Goal: Navigation & Orientation: Find specific page/section

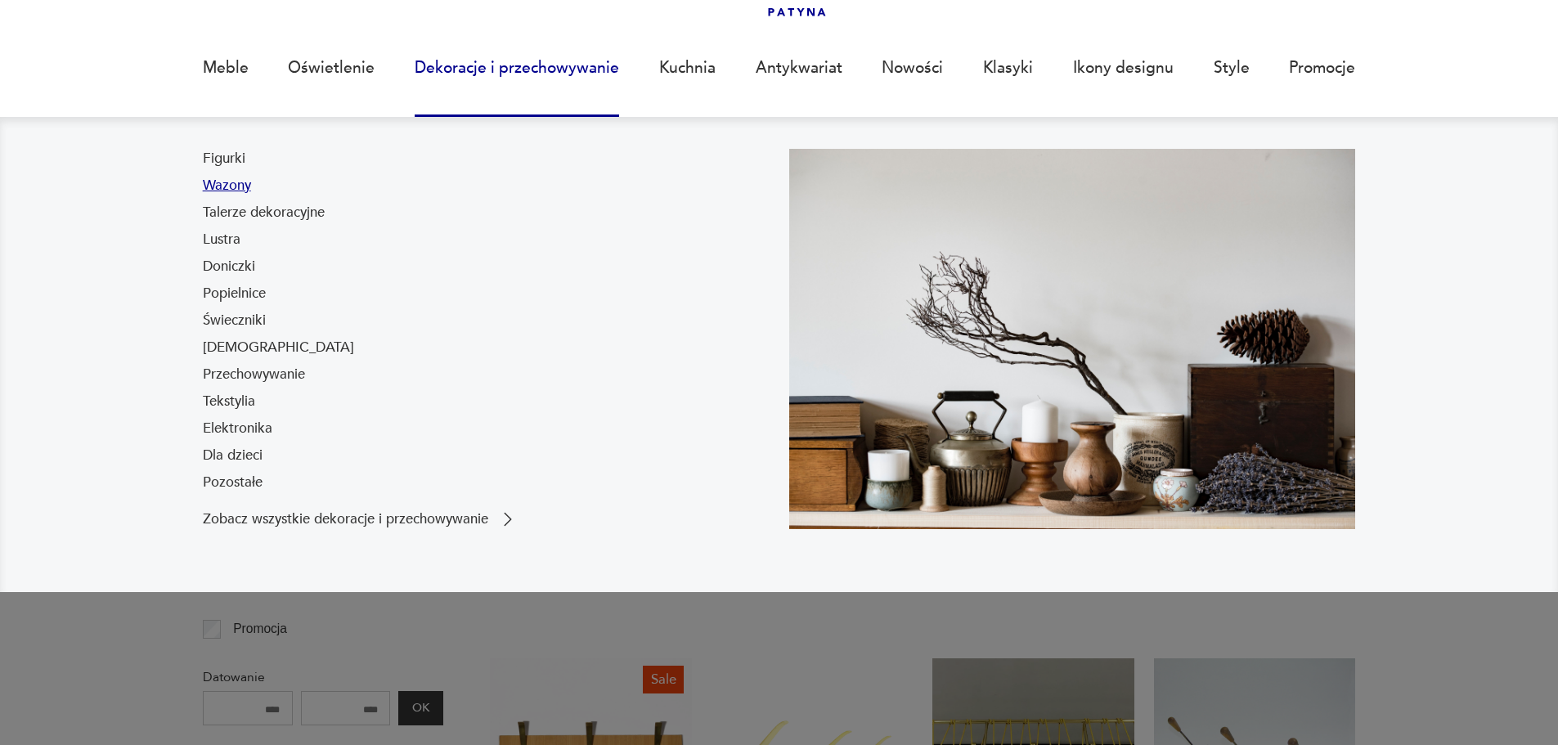
click at [234, 179] on link "Wazony" at bounding box center [227, 186] width 48 height 20
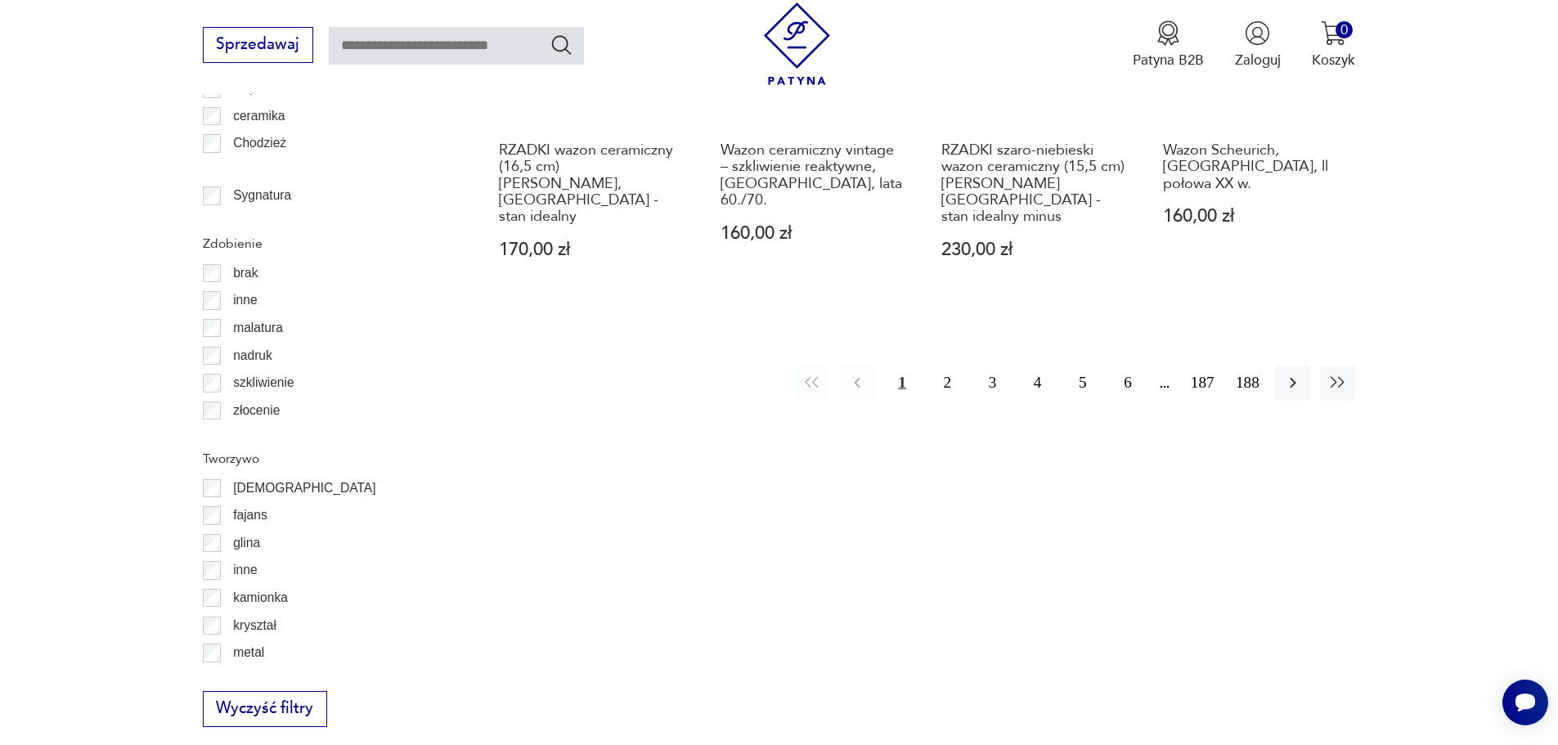
scroll to position [2204, 0]
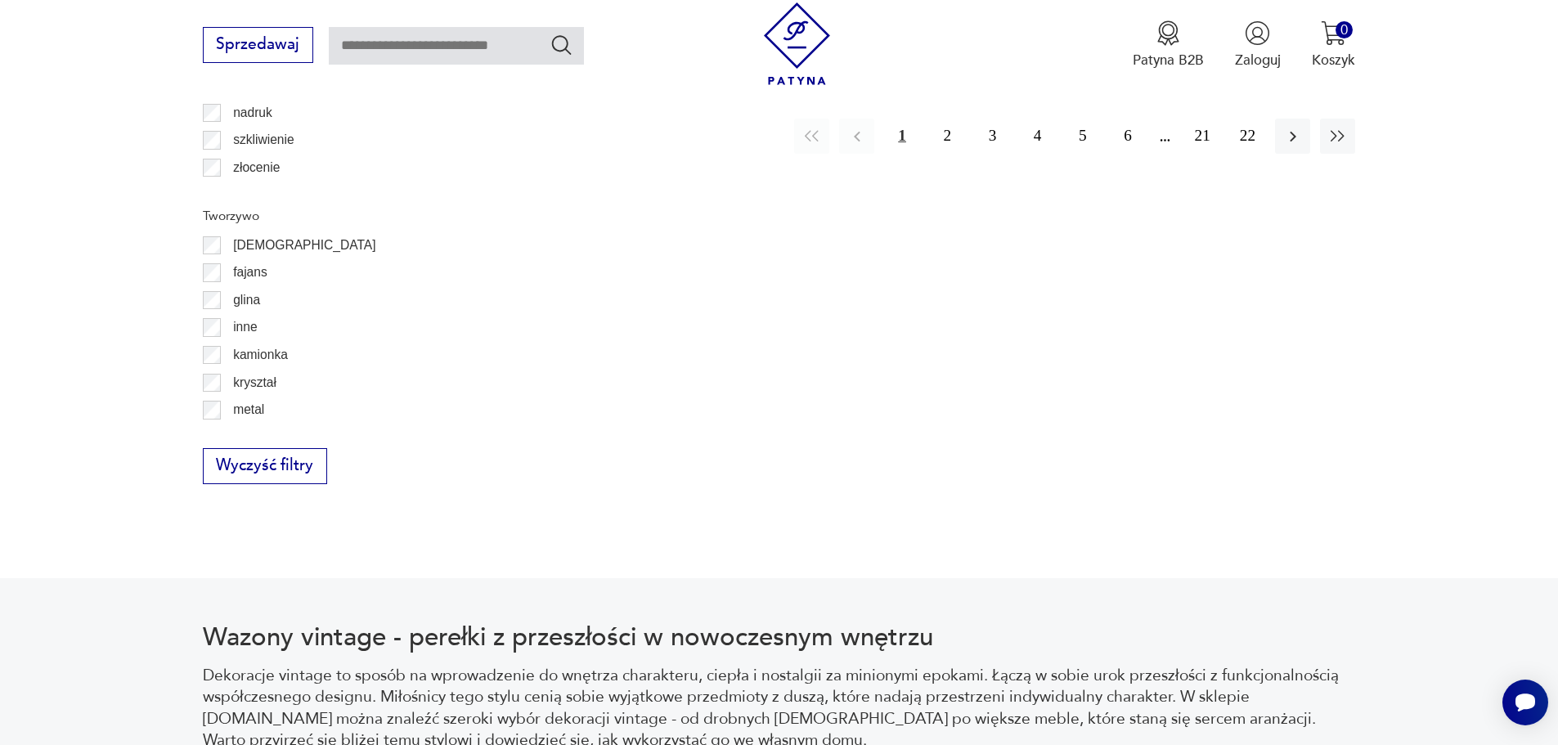
scroll to position [2425, 0]
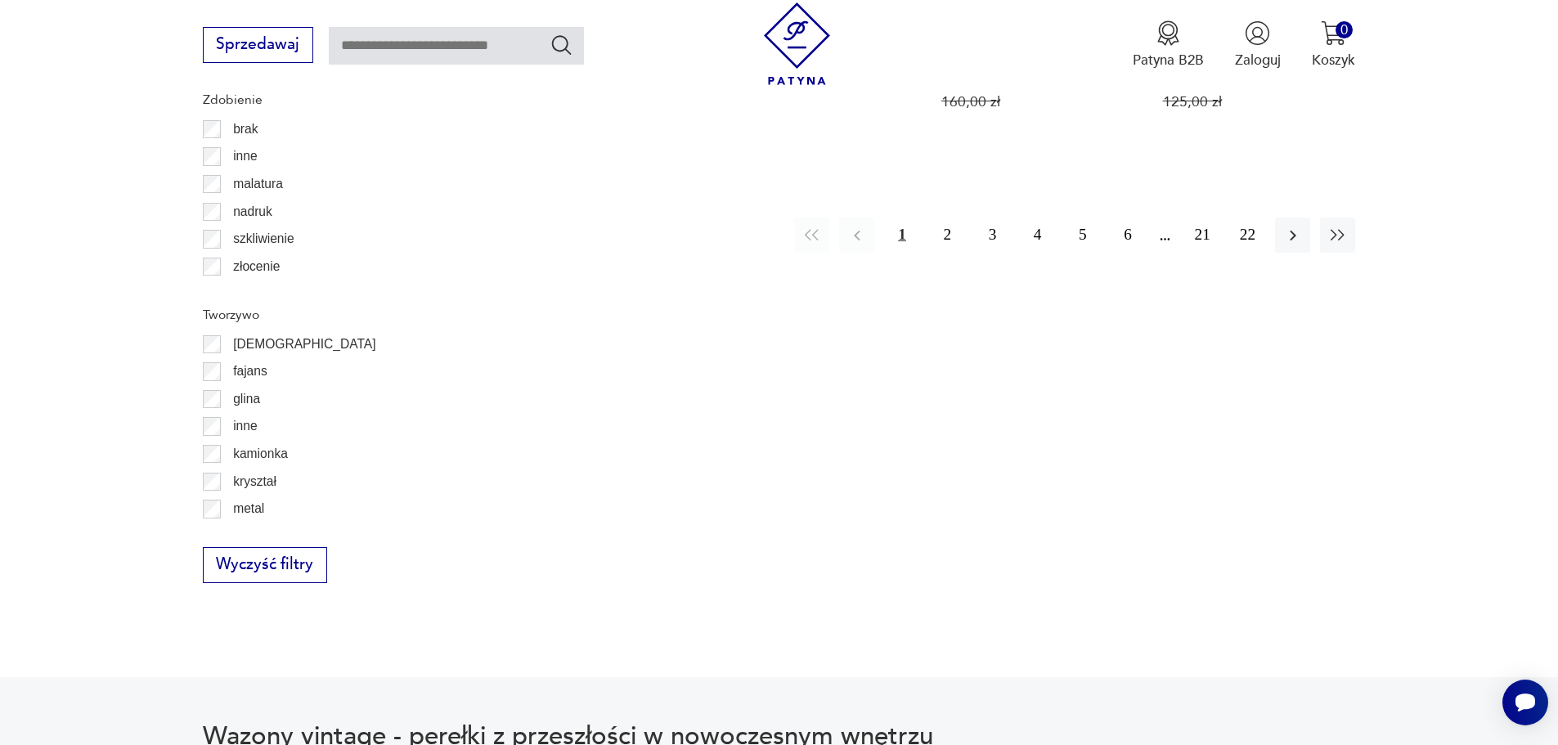
scroll to position [2322, 0]
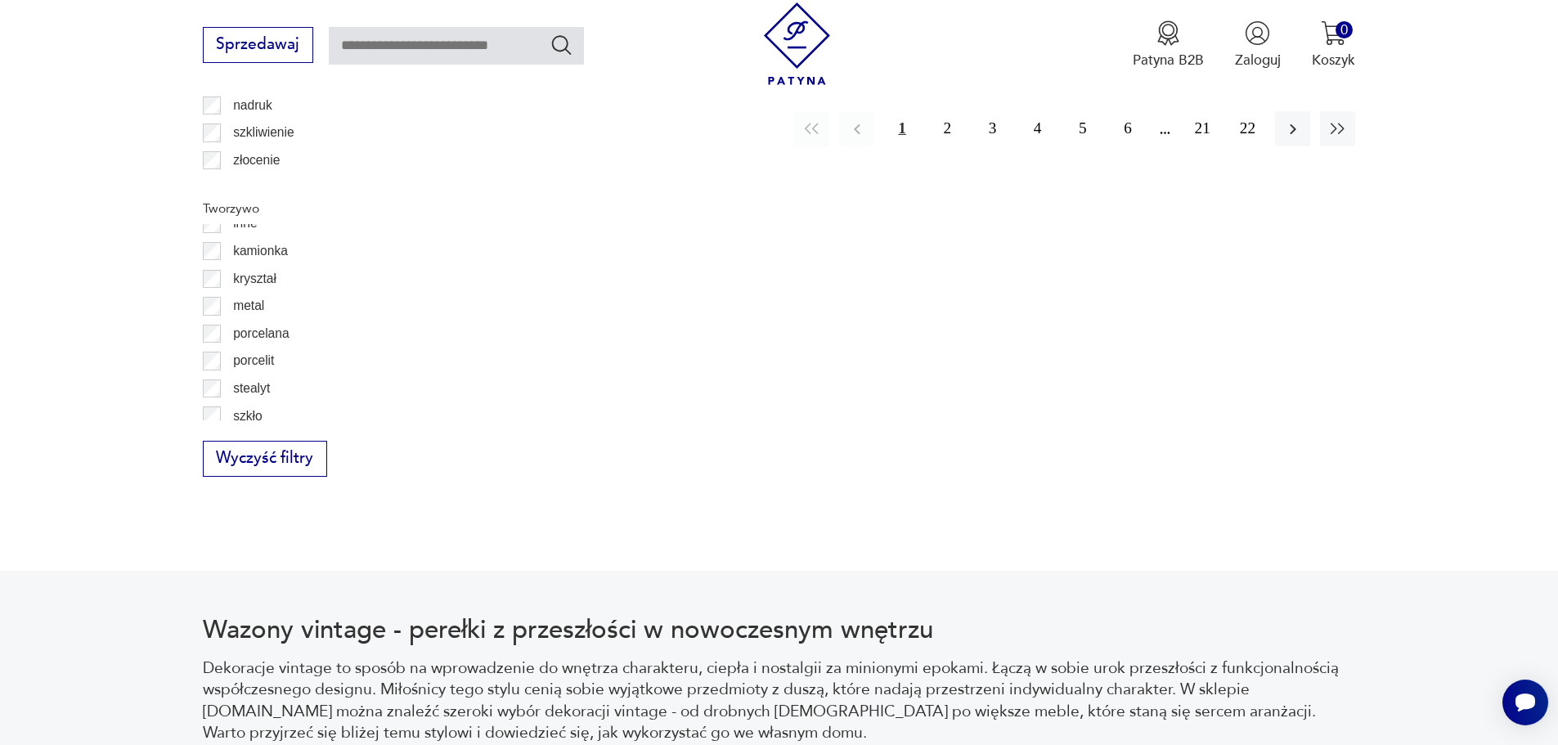
scroll to position [106, 0]
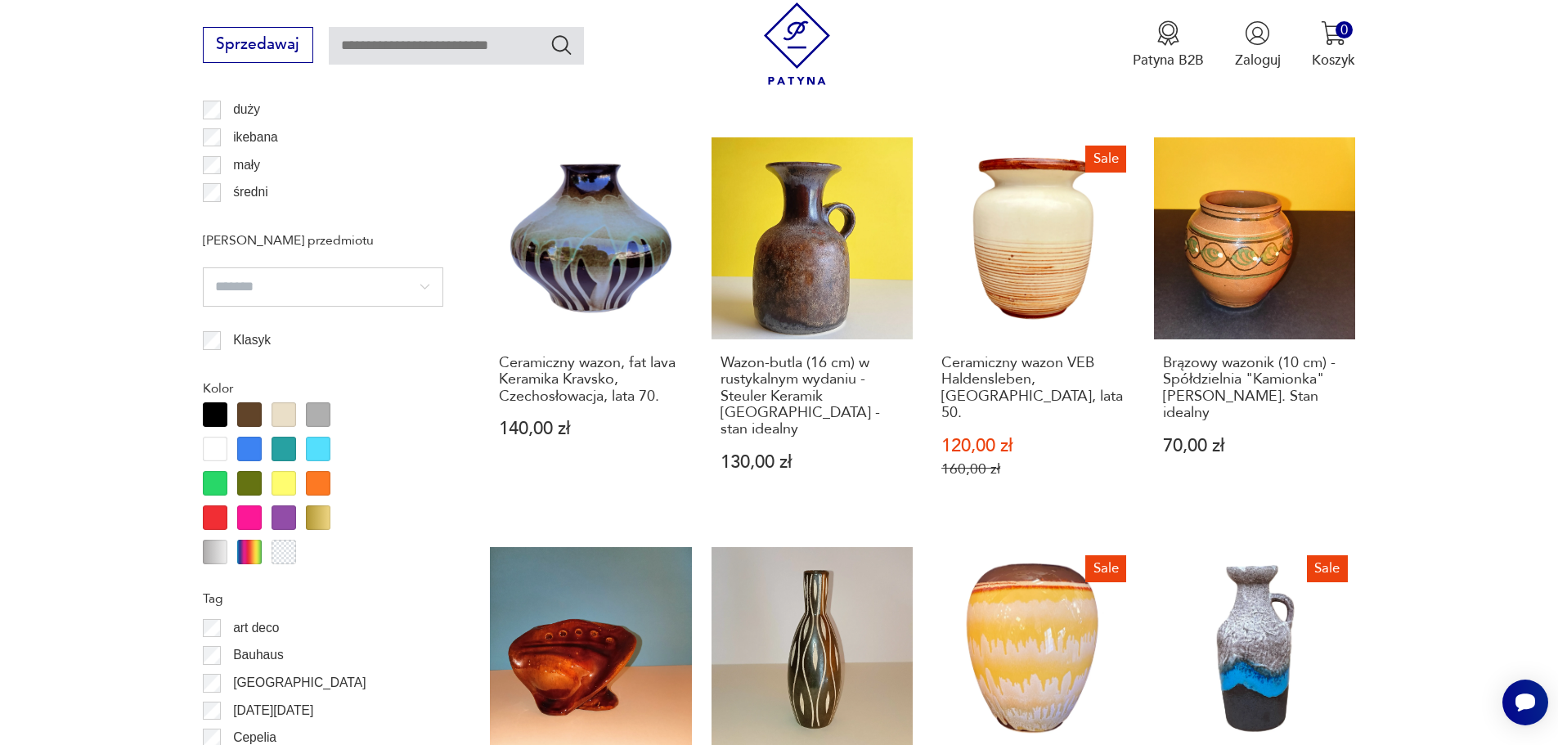
scroll to position [1934, 0]
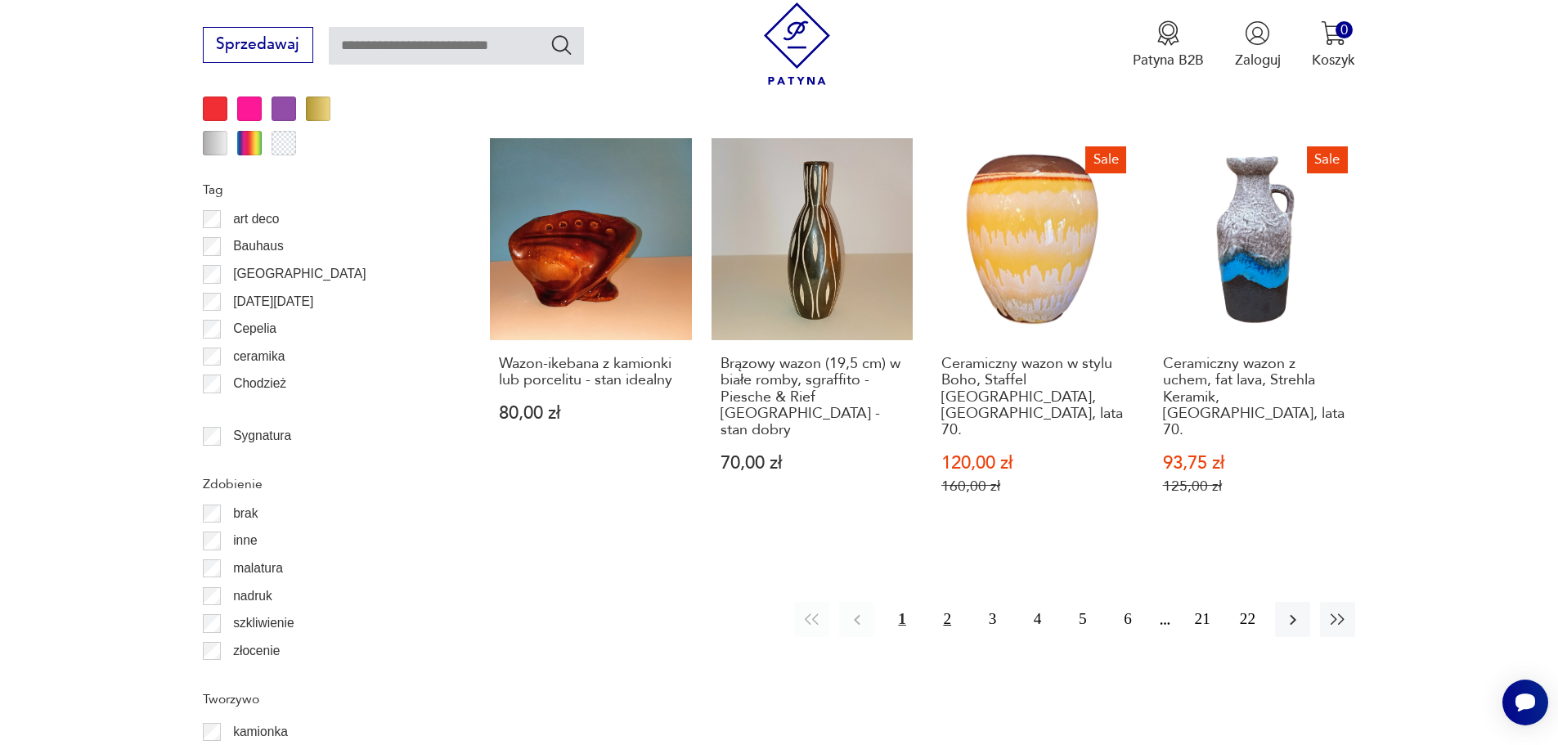
click at [937, 602] on button "2" at bounding box center [947, 619] width 35 height 35
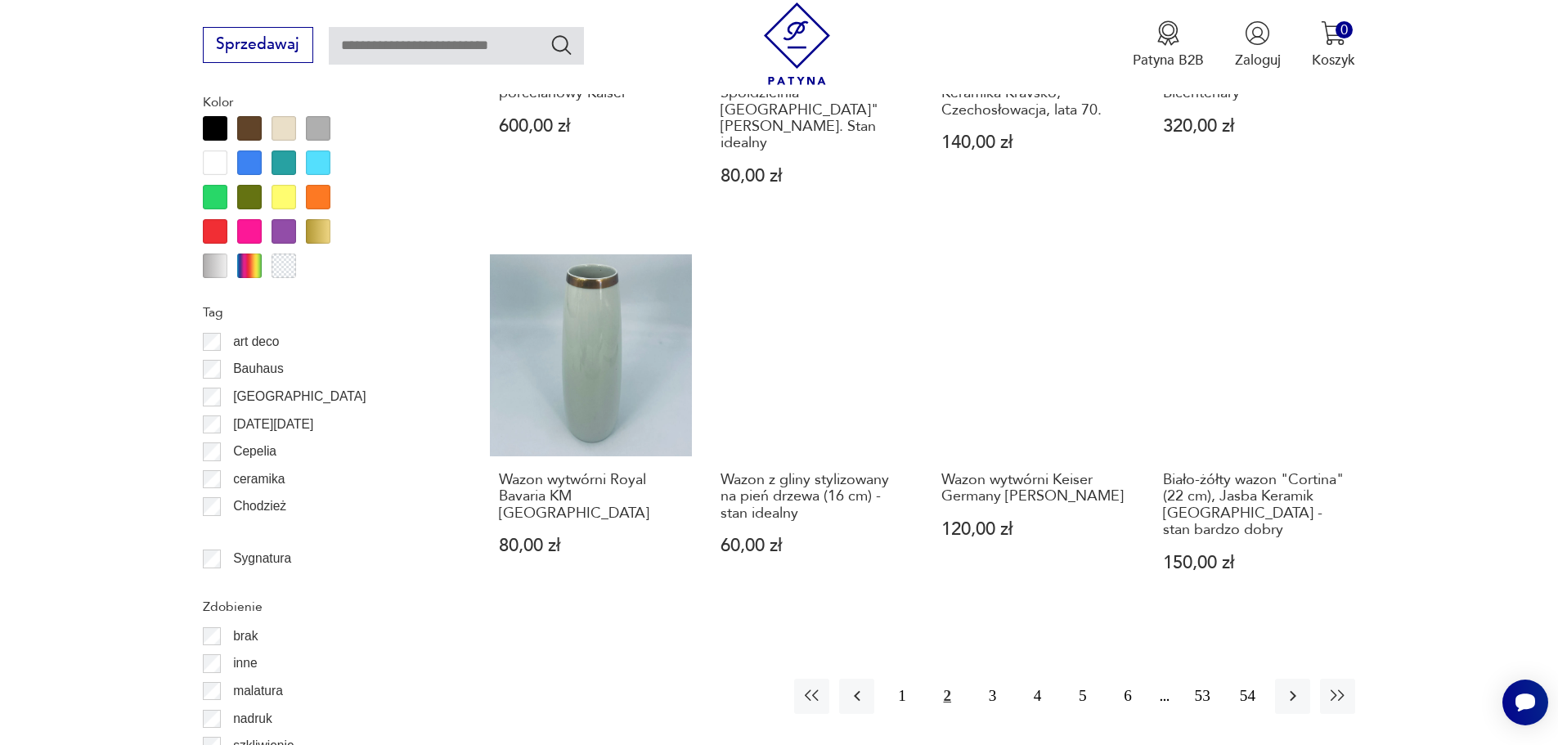
scroll to position [2016, 0]
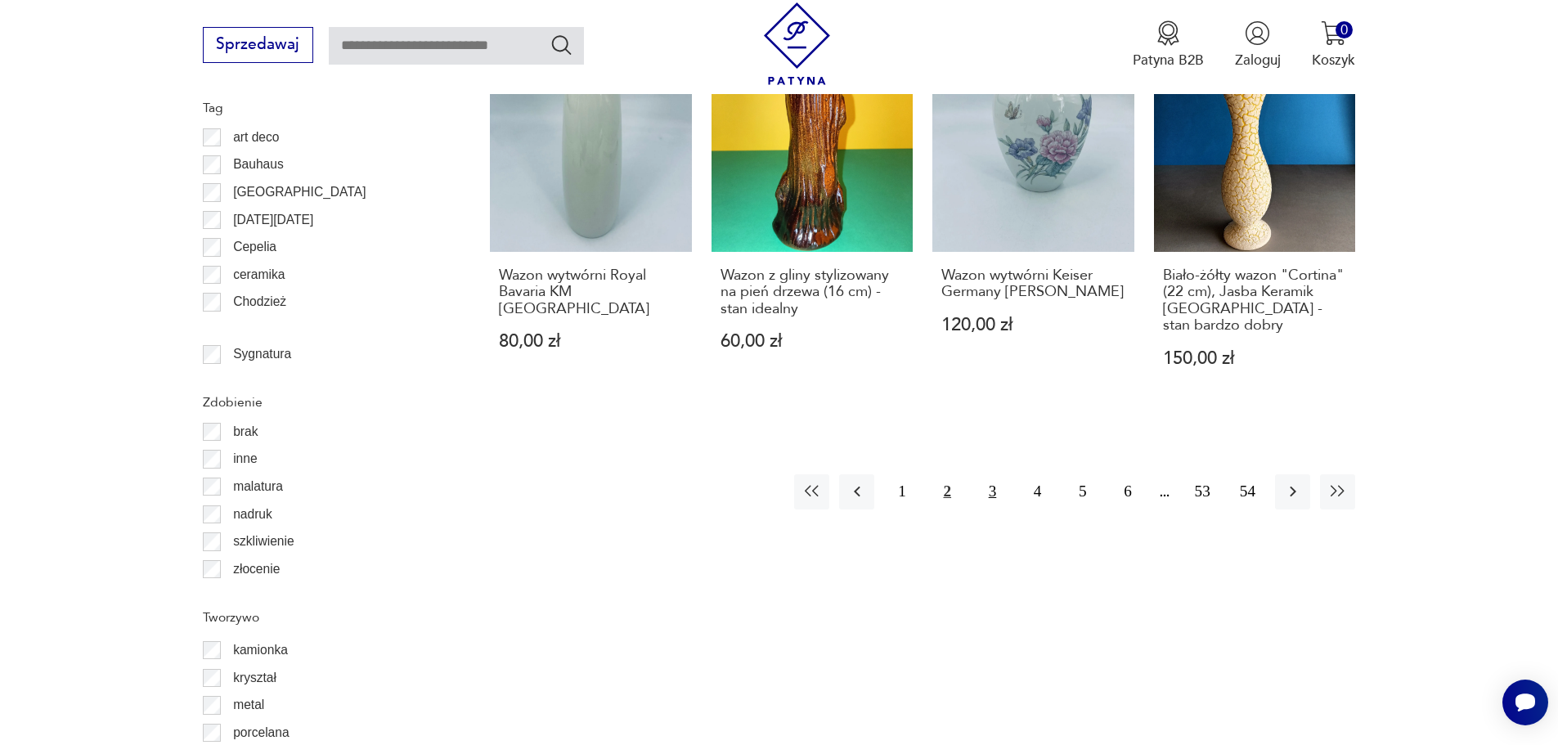
click at [993, 474] on button "3" at bounding box center [992, 491] width 35 height 35
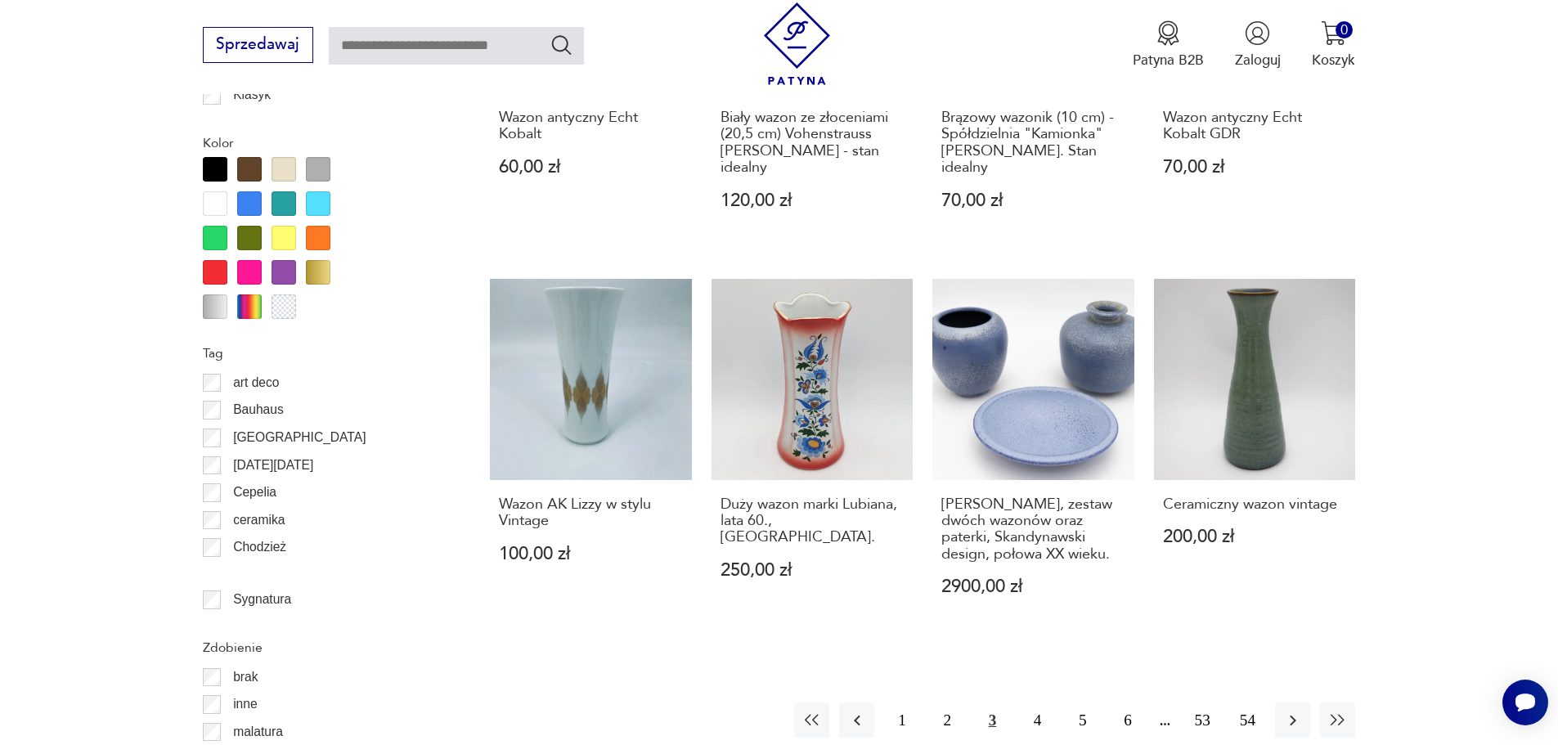
scroll to position [2180, 0]
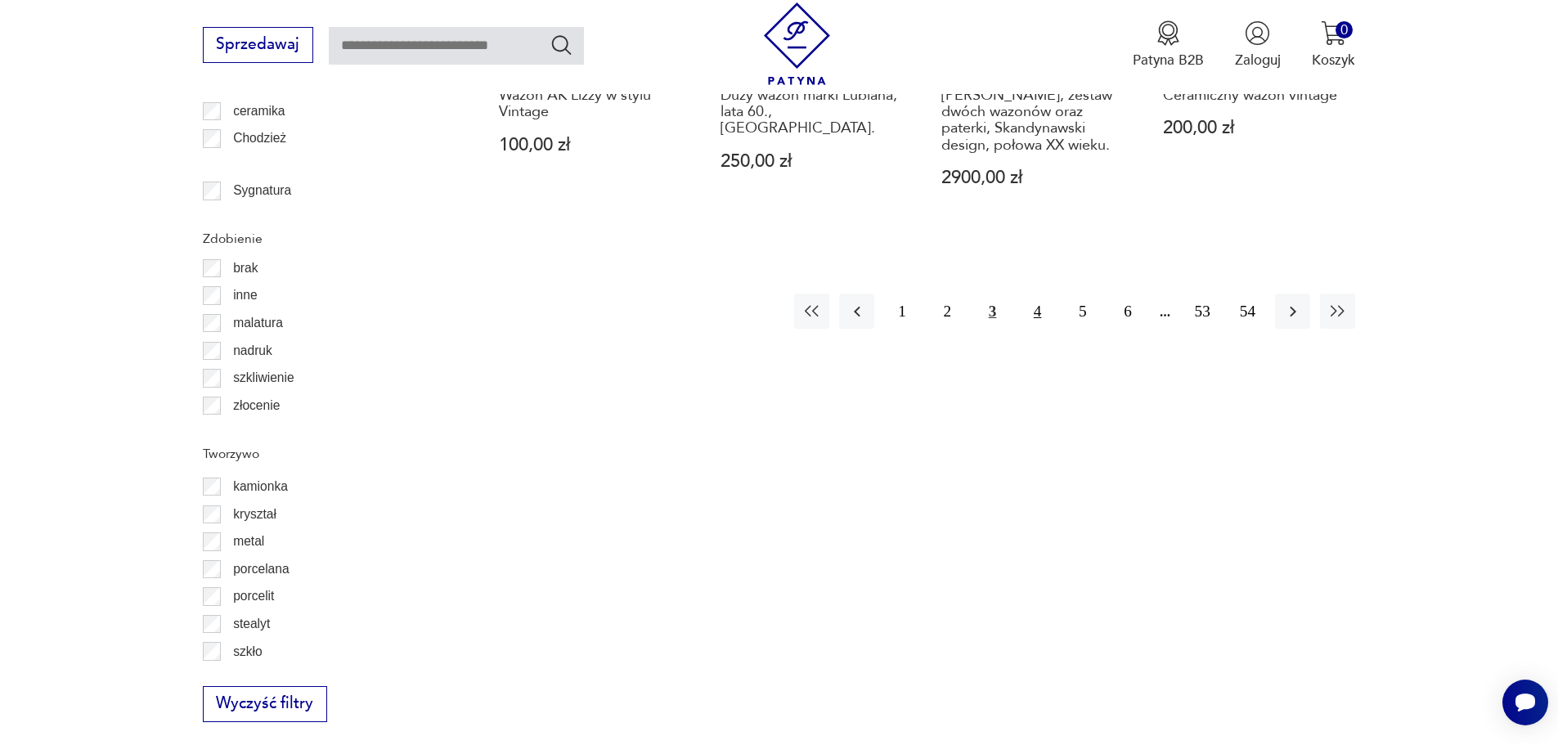
click at [1030, 294] on button "4" at bounding box center [1037, 311] width 35 height 35
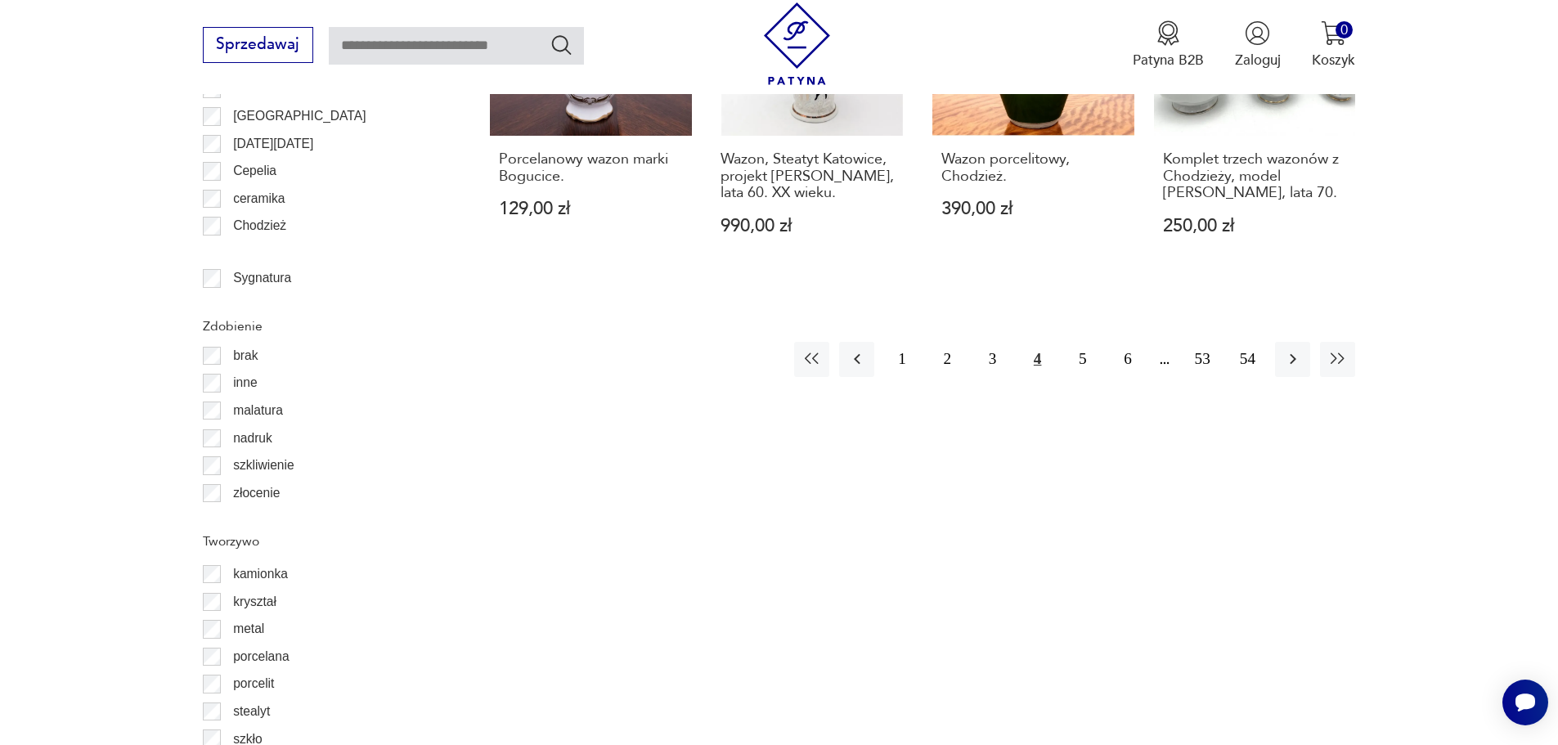
scroll to position [2098, 0]
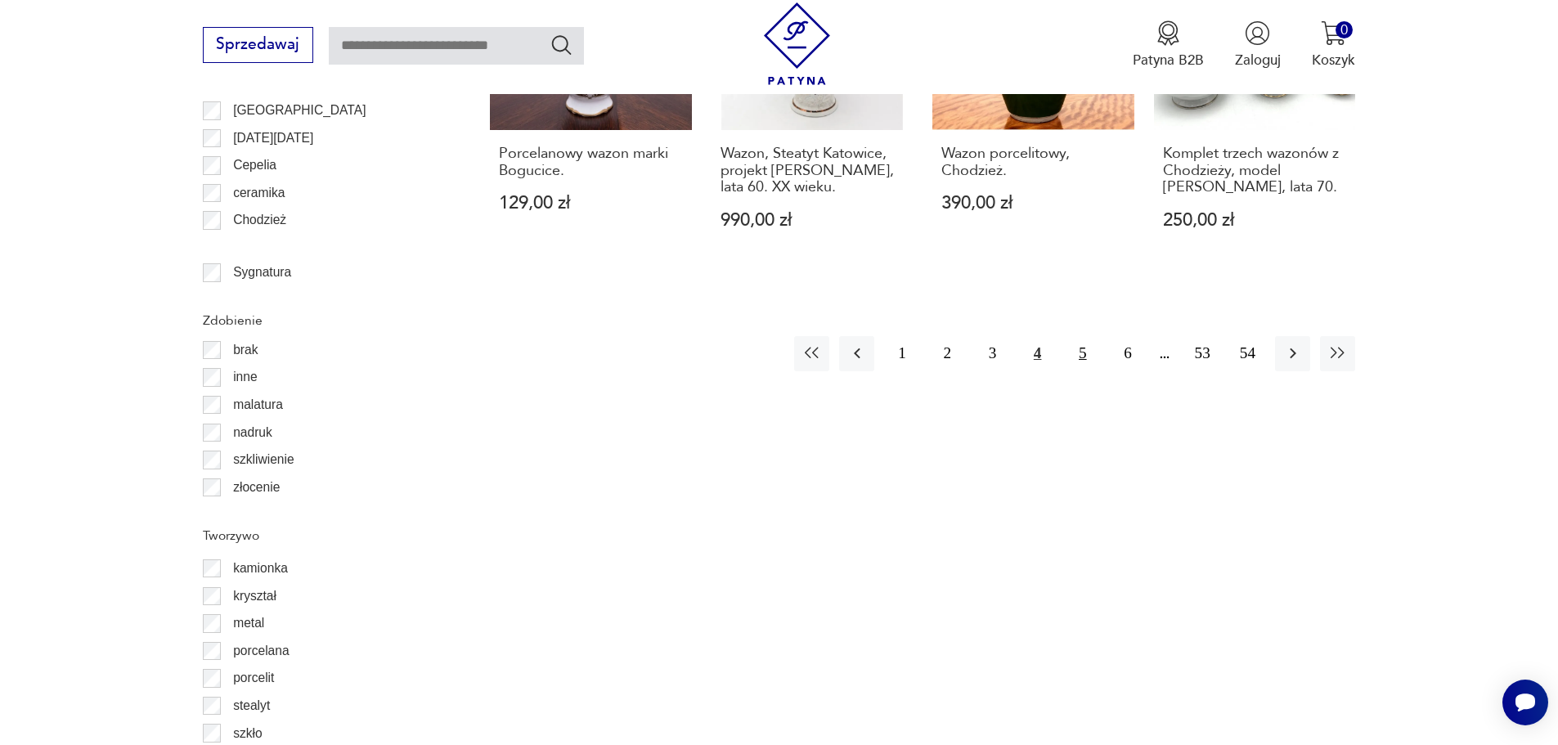
click at [1082, 336] on button "5" at bounding box center [1082, 353] width 35 height 35
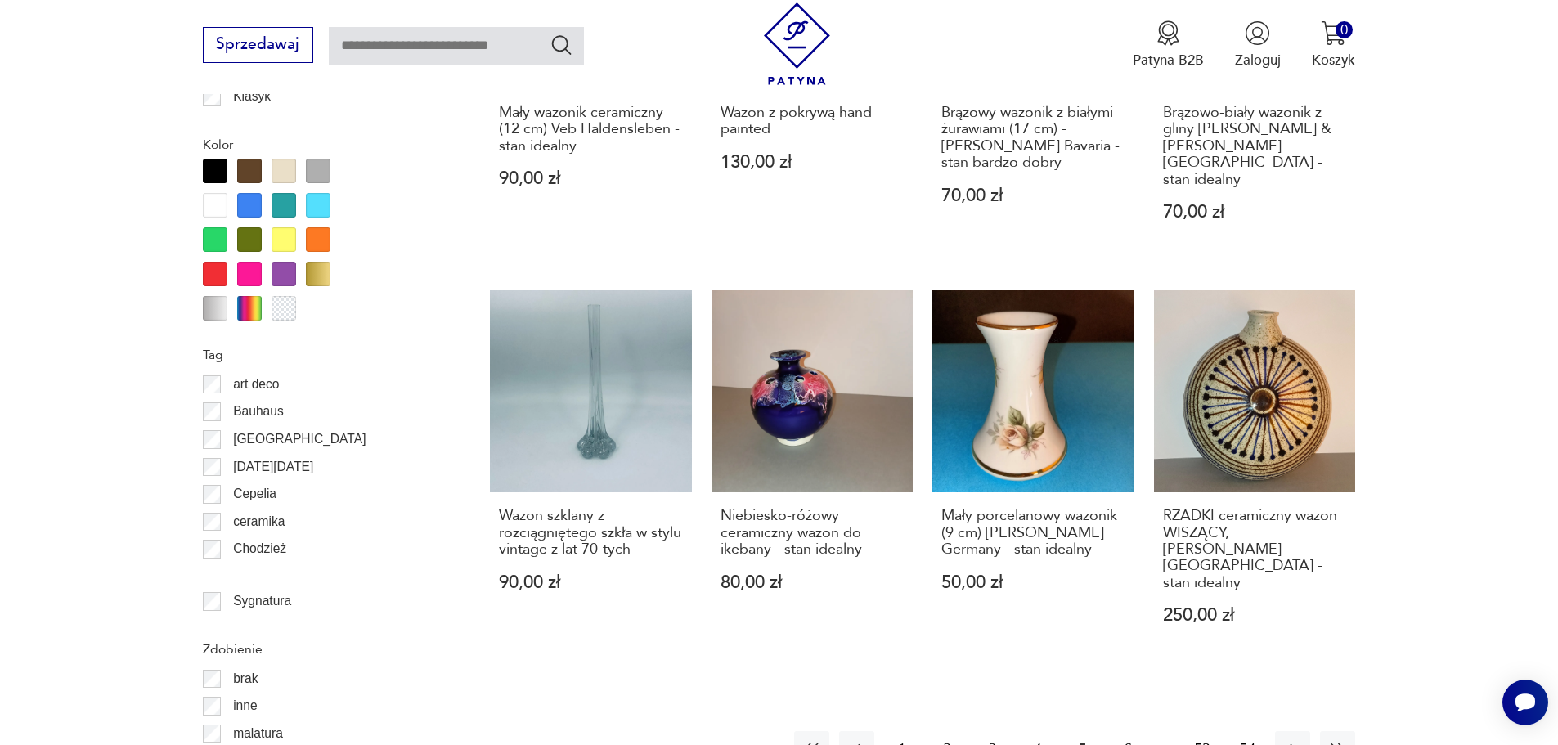
scroll to position [1934, 0]
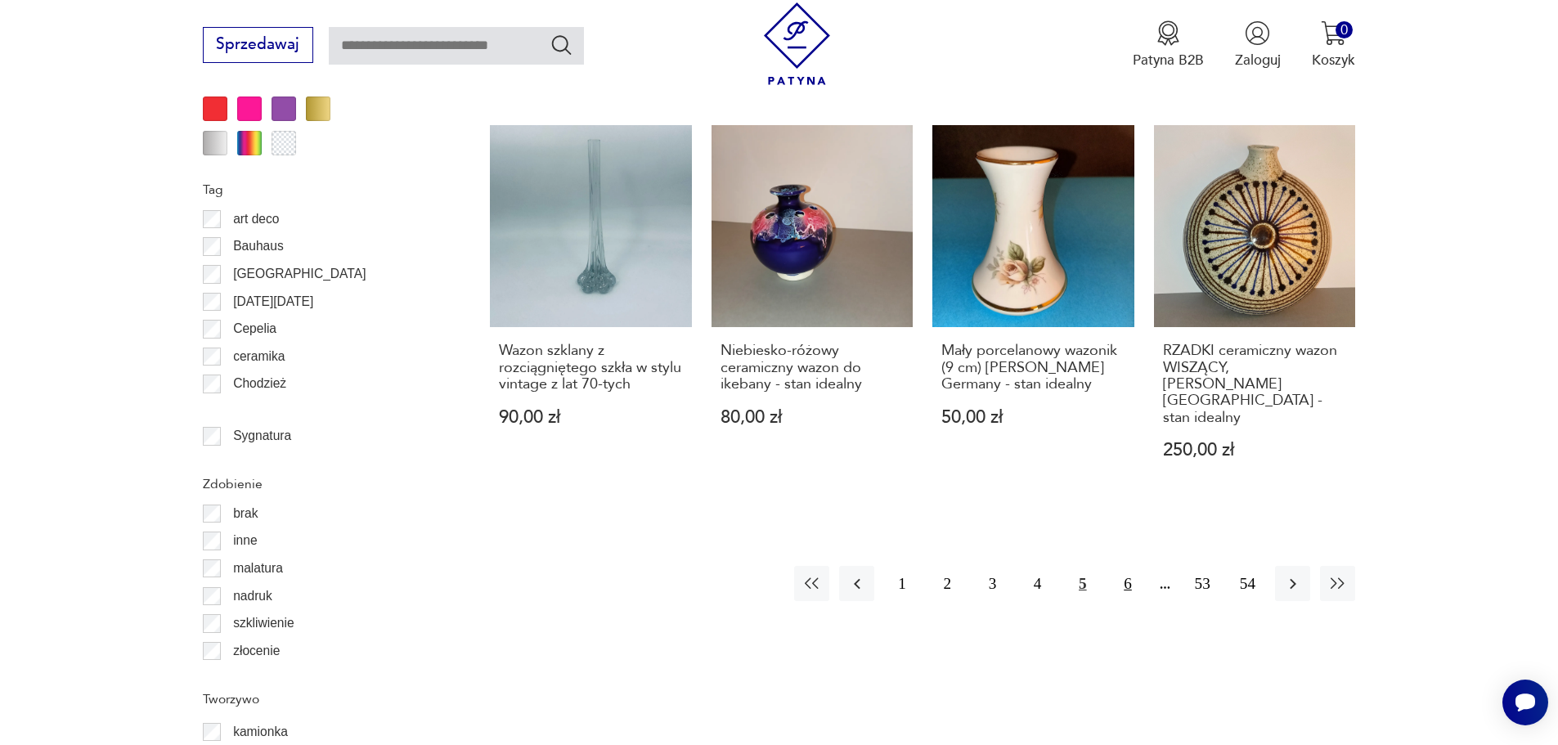
click at [1127, 566] on button "6" at bounding box center [1127, 583] width 35 height 35
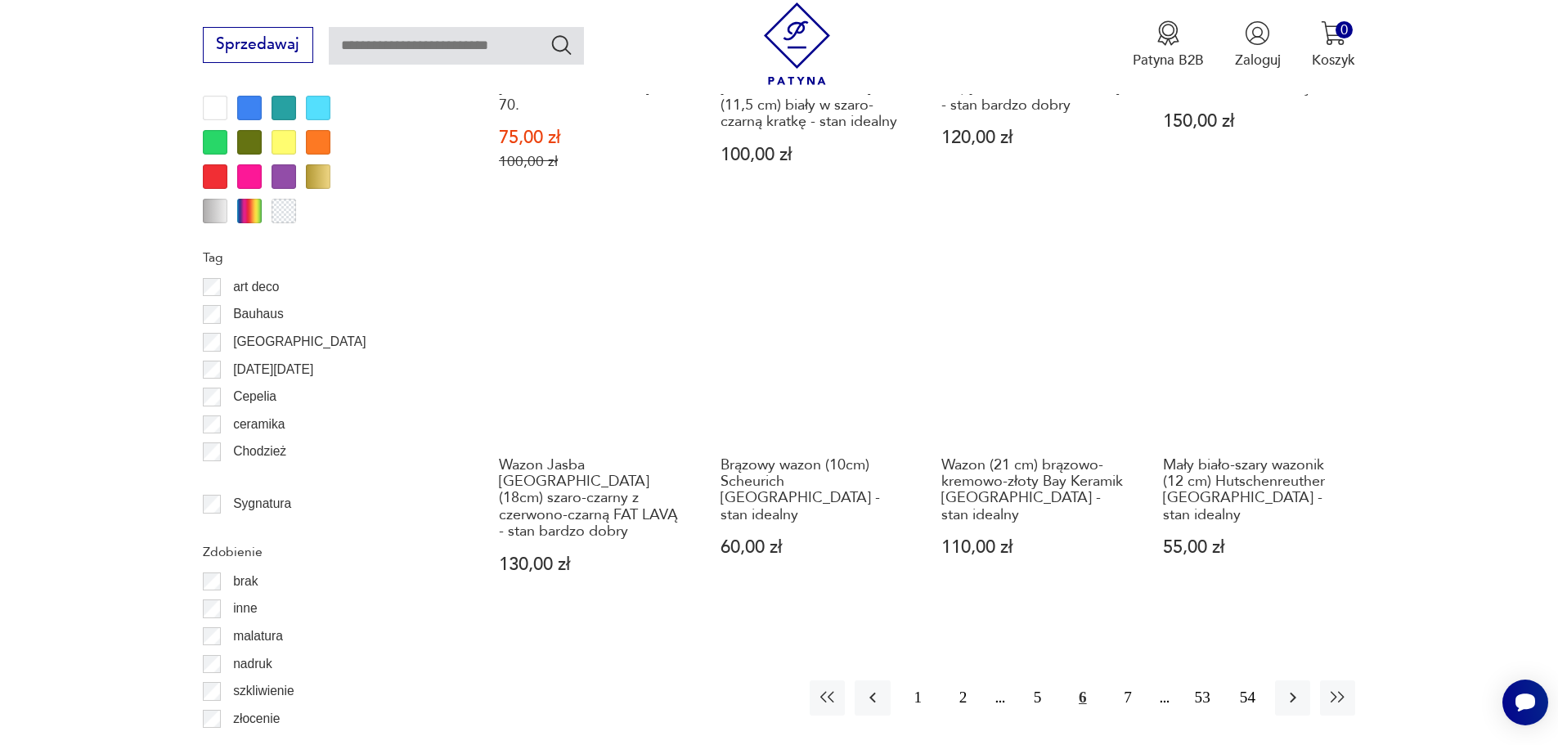
scroll to position [2016, 0]
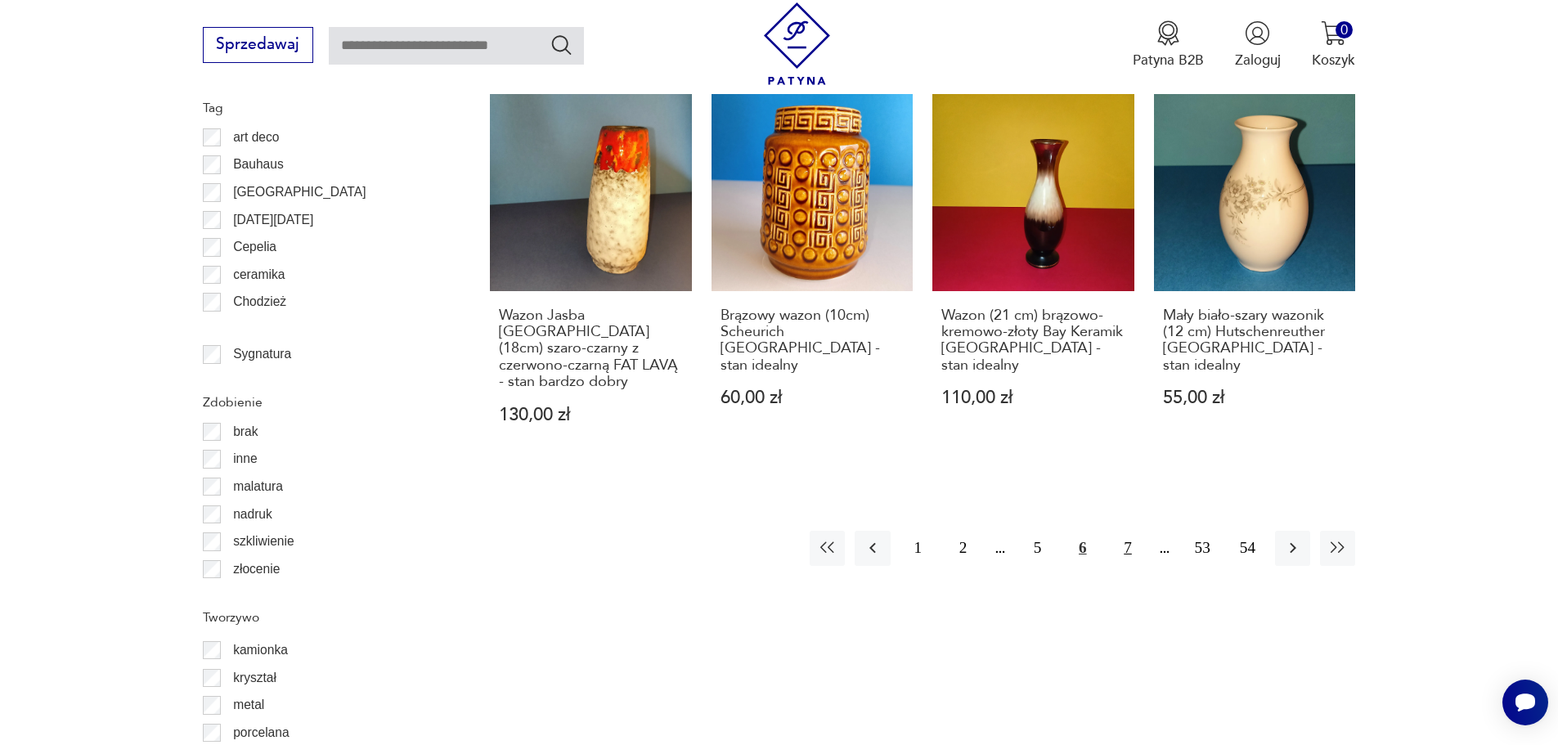
click at [1128, 531] on button "7" at bounding box center [1127, 548] width 35 height 35
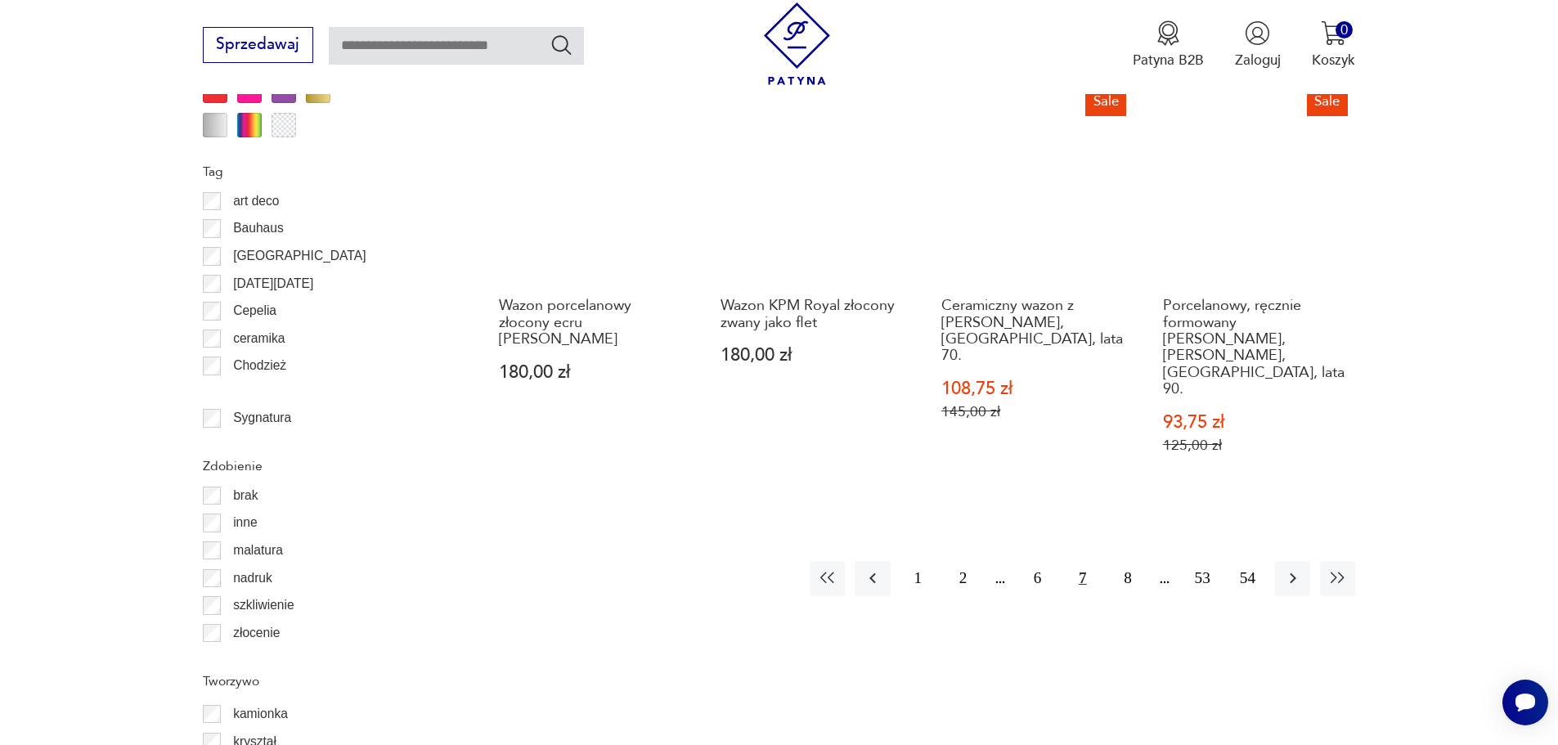
scroll to position [2098, 0]
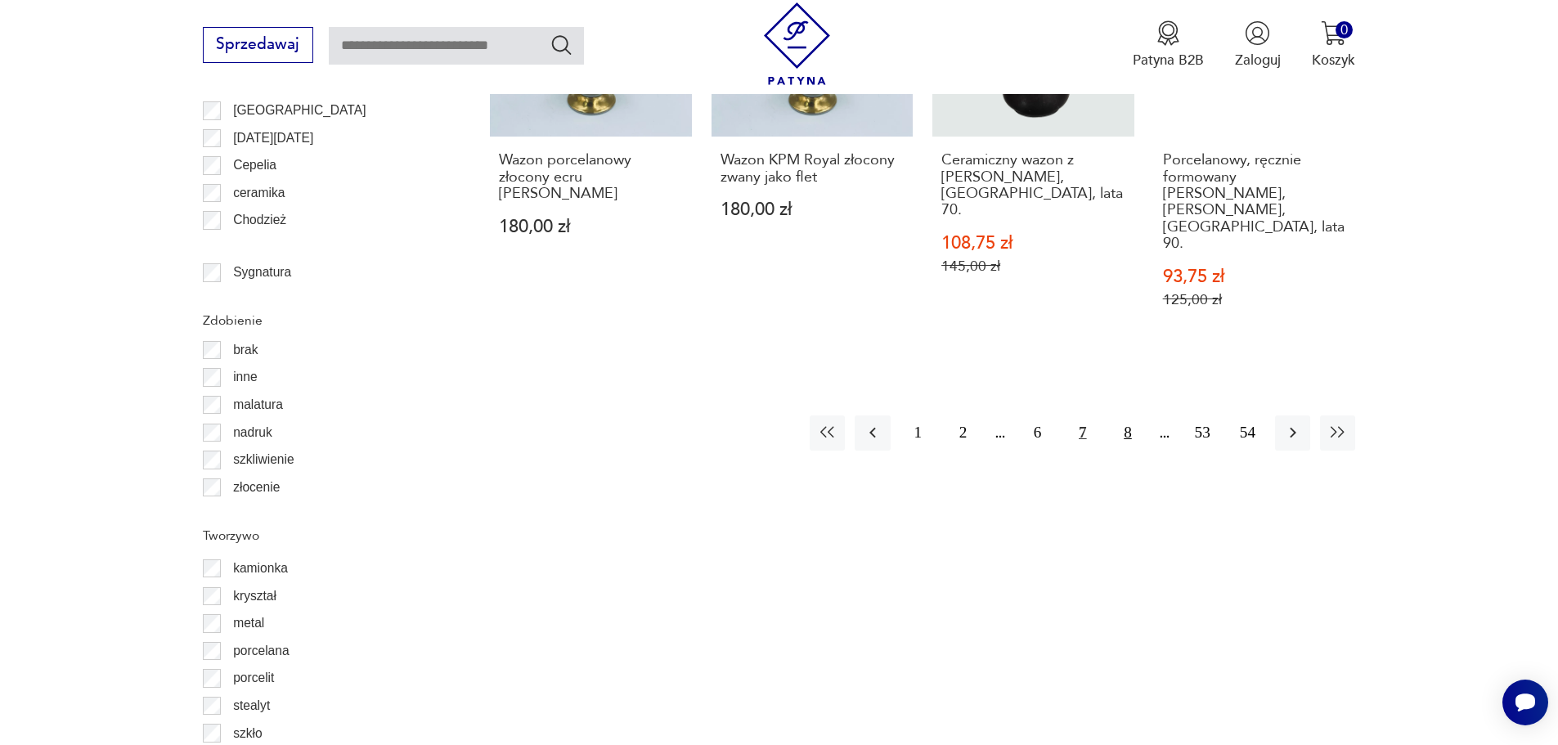
click at [1122, 415] on button "8" at bounding box center [1127, 432] width 35 height 35
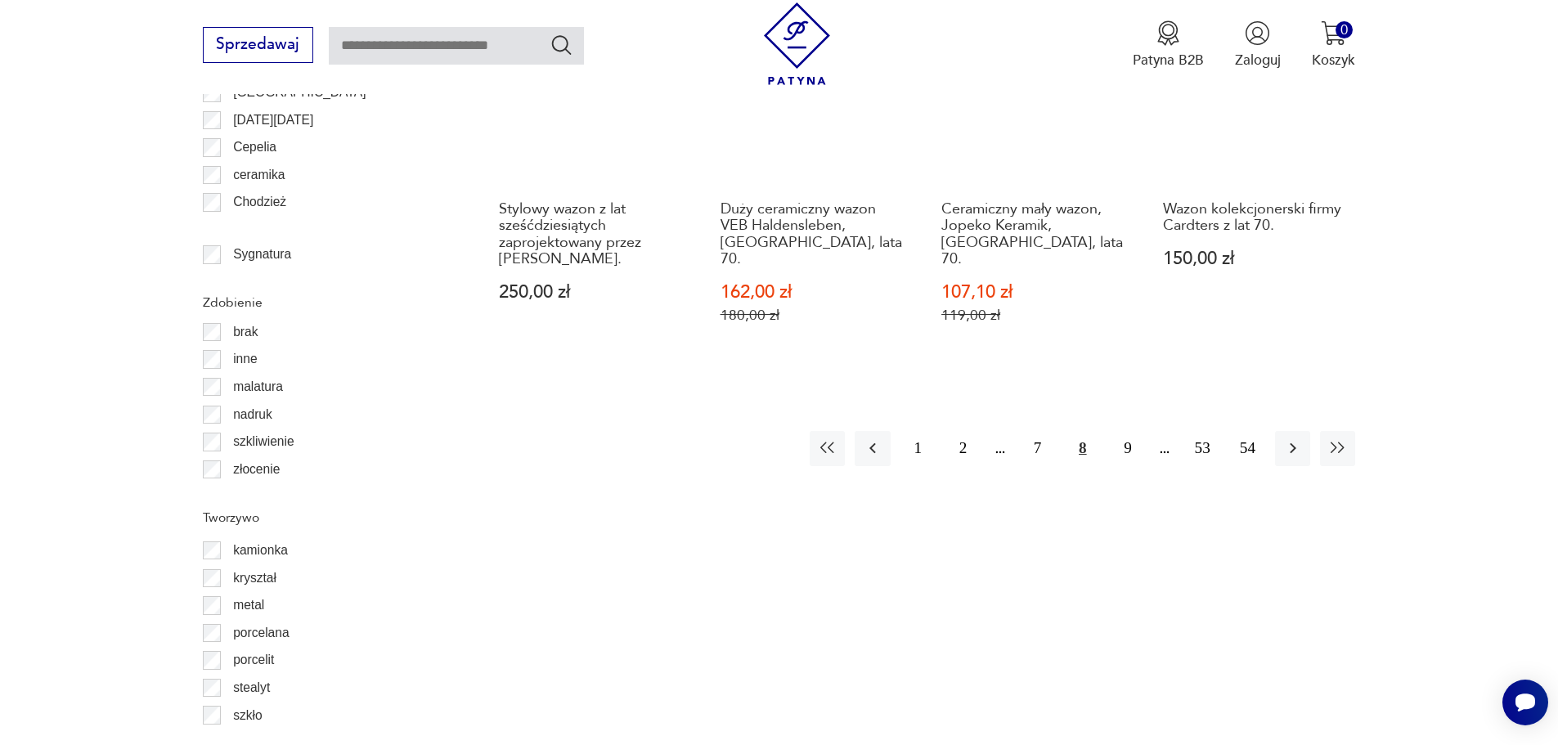
scroll to position [2343, 0]
